Goal: Navigation & Orientation: Understand site structure

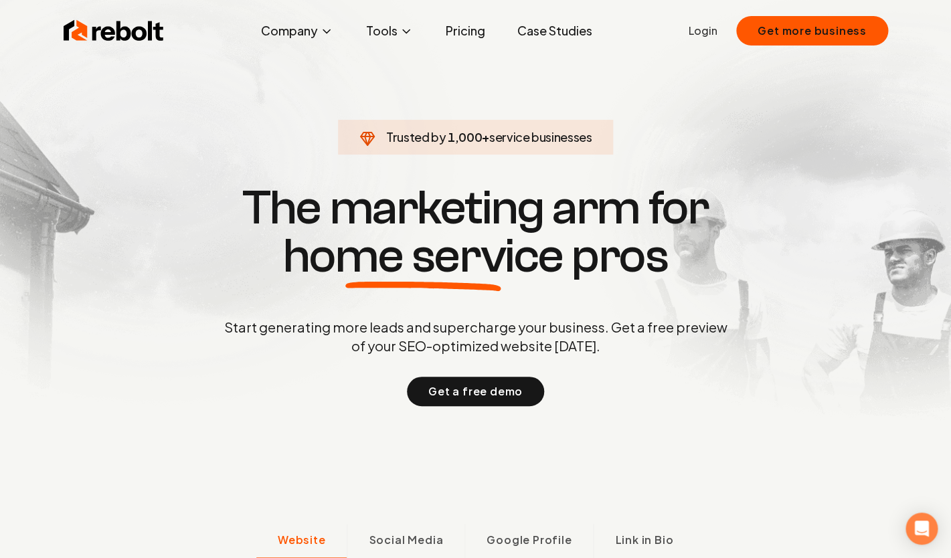
click at [469, 34] on link "Pricing" at bounding box center [465, 30] width 61 height 27
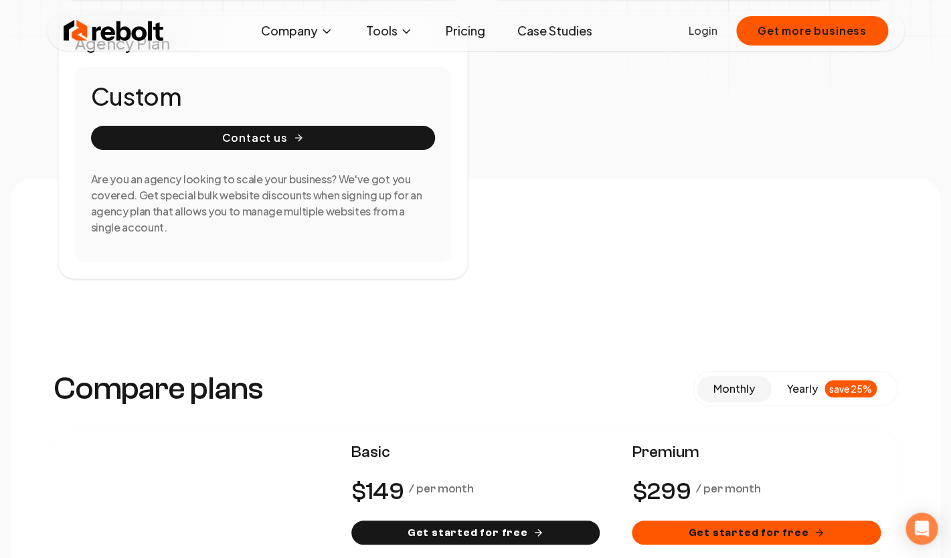
scroll to position [661, 0]
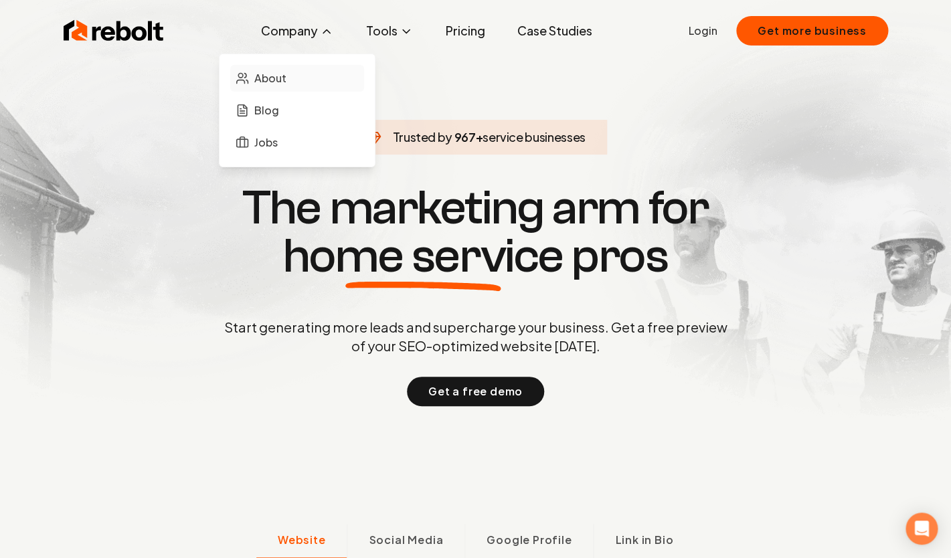
click at [286, 81] on span "About" at bounding box center [270, 78] width 32 height 16
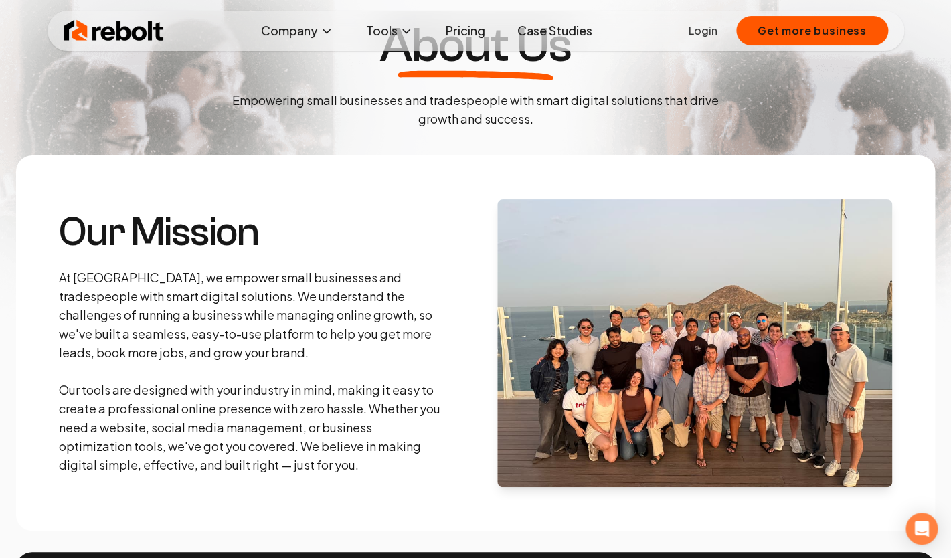
scroll to position [88, 0]
